Goal: Obtain resource: Download file/media

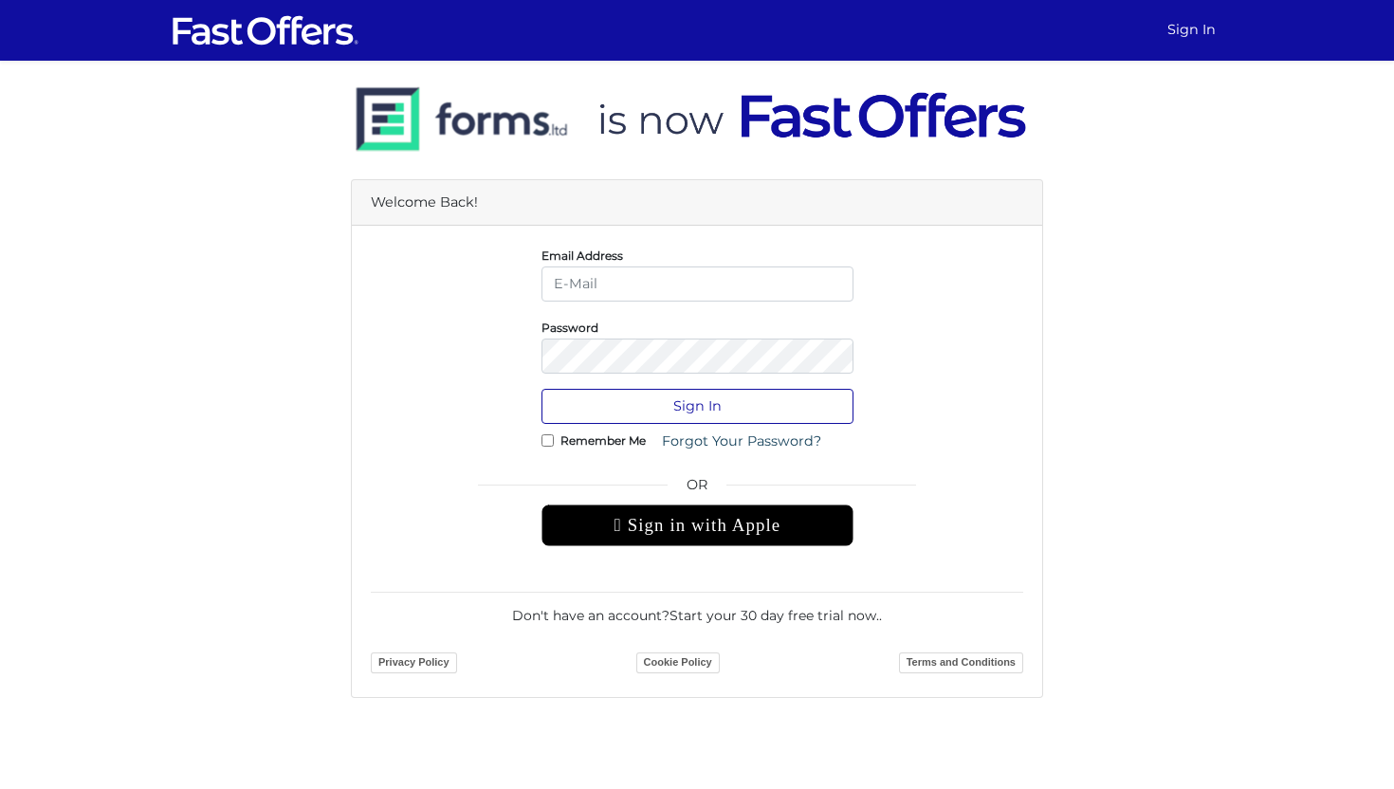
type input "jenelle@strata.ca"
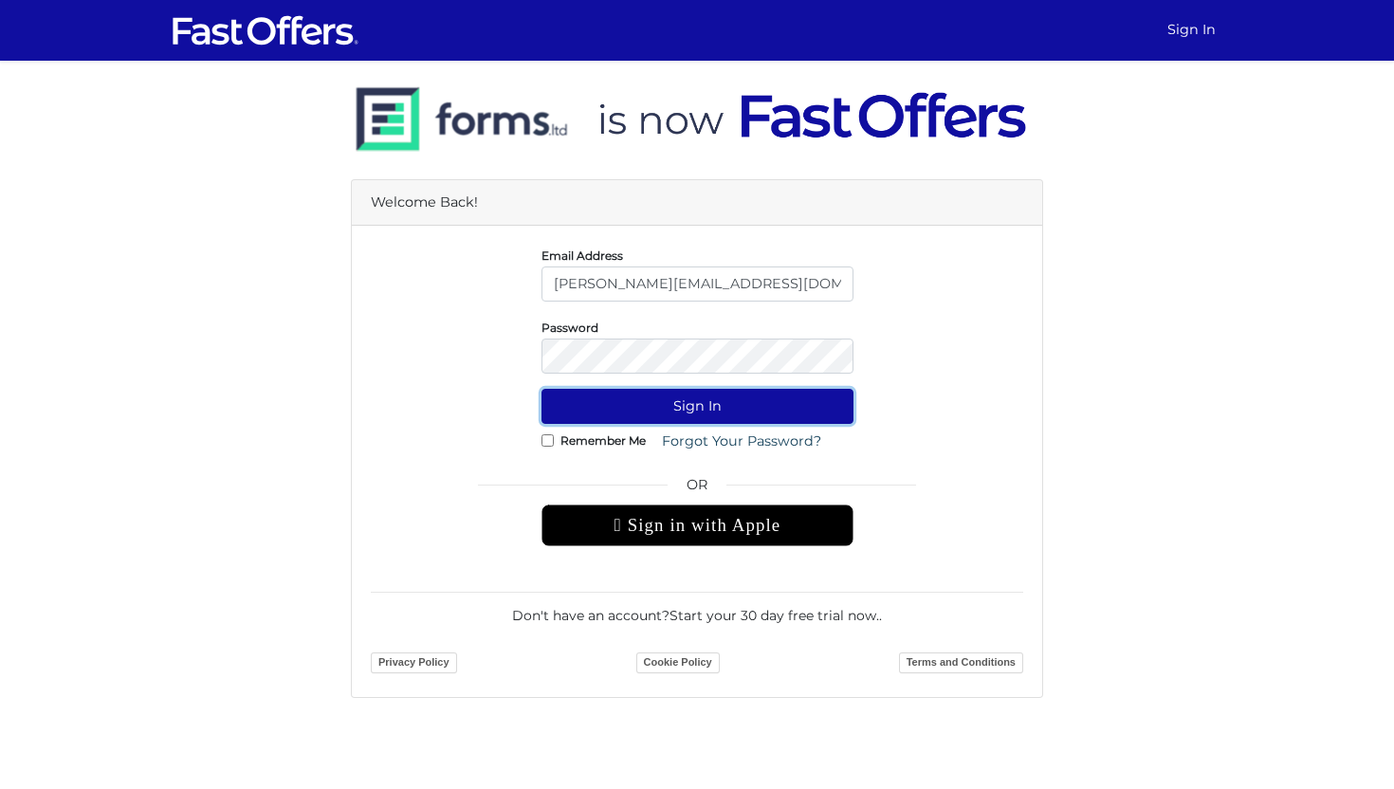
click at [709, 410] on button "Sign In" at bounding box center [698, 406] width 312 height 35
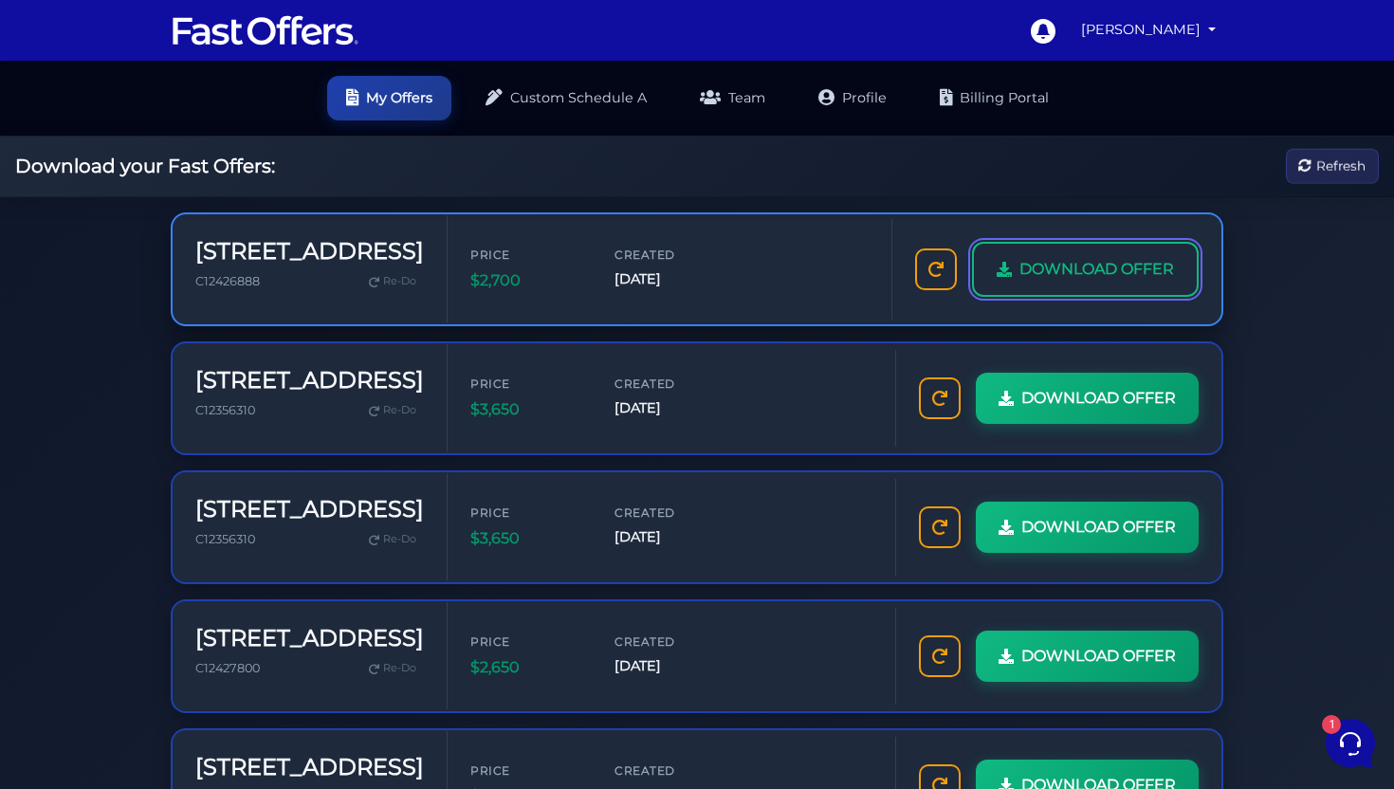
click at [1080, 276] on span "DOWNLOAD OFFER" at bounding box center [1097, 269] width 155 height 25
